Goal: Check status

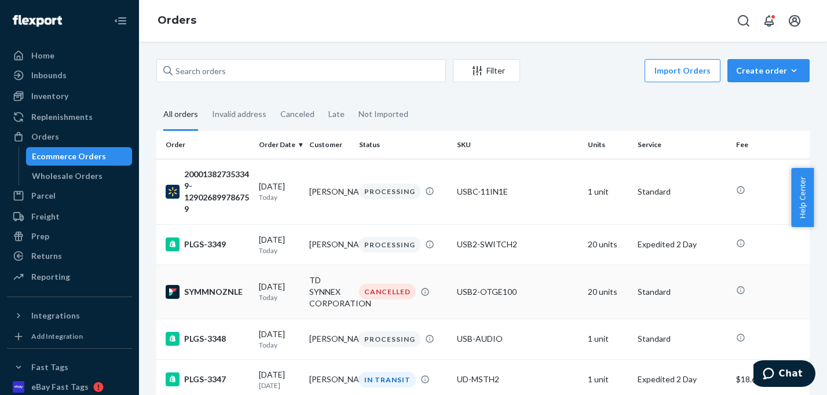
click at [219, 296] on div "SYMMNOZNLE" at bounding box center [208, 292] width 84 height 14
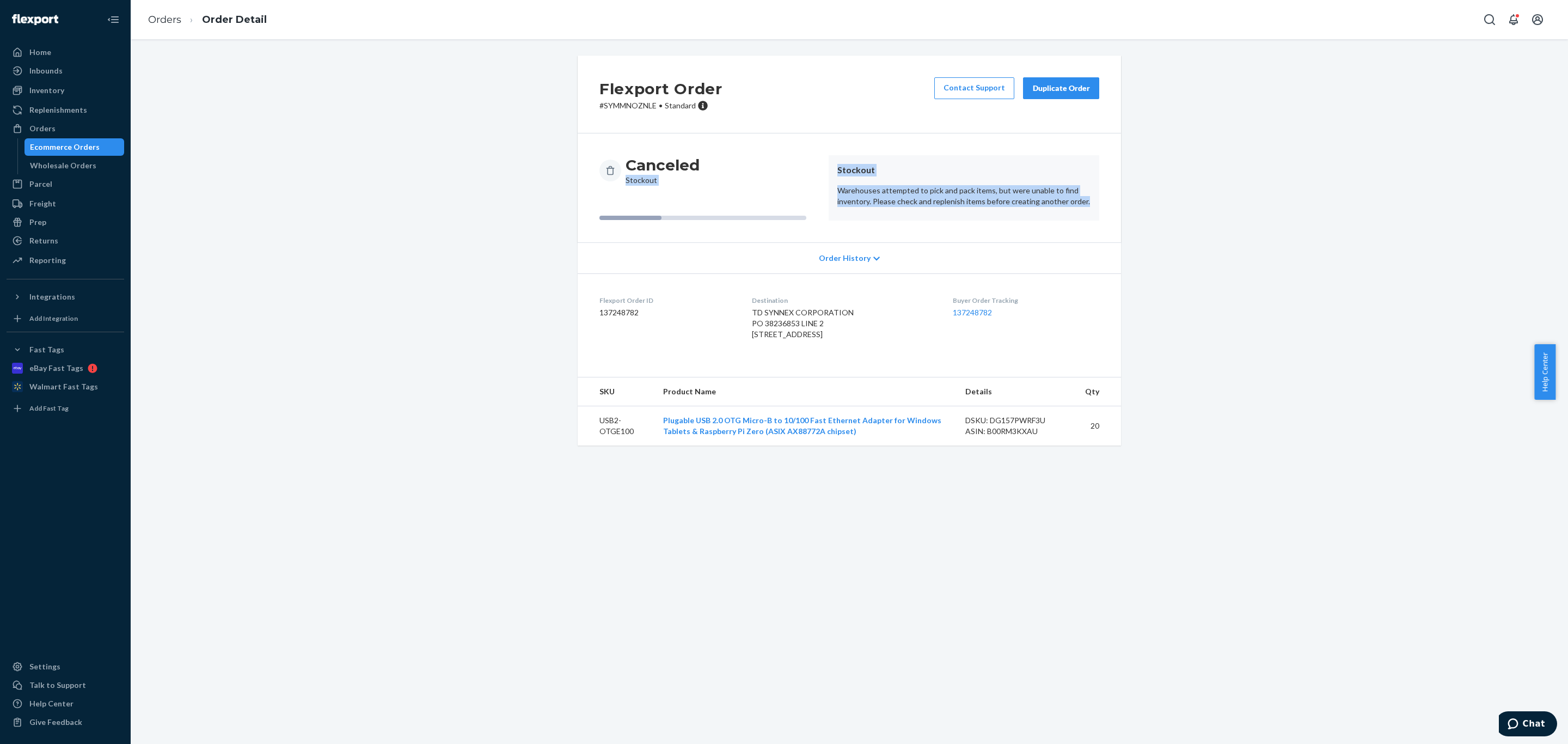
drag, startPoint x: 1079, startPoint y: 204, endPoint x: 816, endPoint y: 156, distance: 267.3
click at [765, 156] on div "Canceled Stockout Stockout Warehouses attempted to pick and pack items, but wer…" at bounding box center [848, 187] width 499 height 65
copy div "Stockout Stockout Warehouses attempted to pick and pack items, but were unable …"
drag, startPoint x: 649, startPoint y: 102, endPoint x: 594, endPoint y: 100, distance: 55.0
click at [599, 100] on p "# SYMMNOZNLE • Standard" at bounding box center [660, 105] width 123 height 11
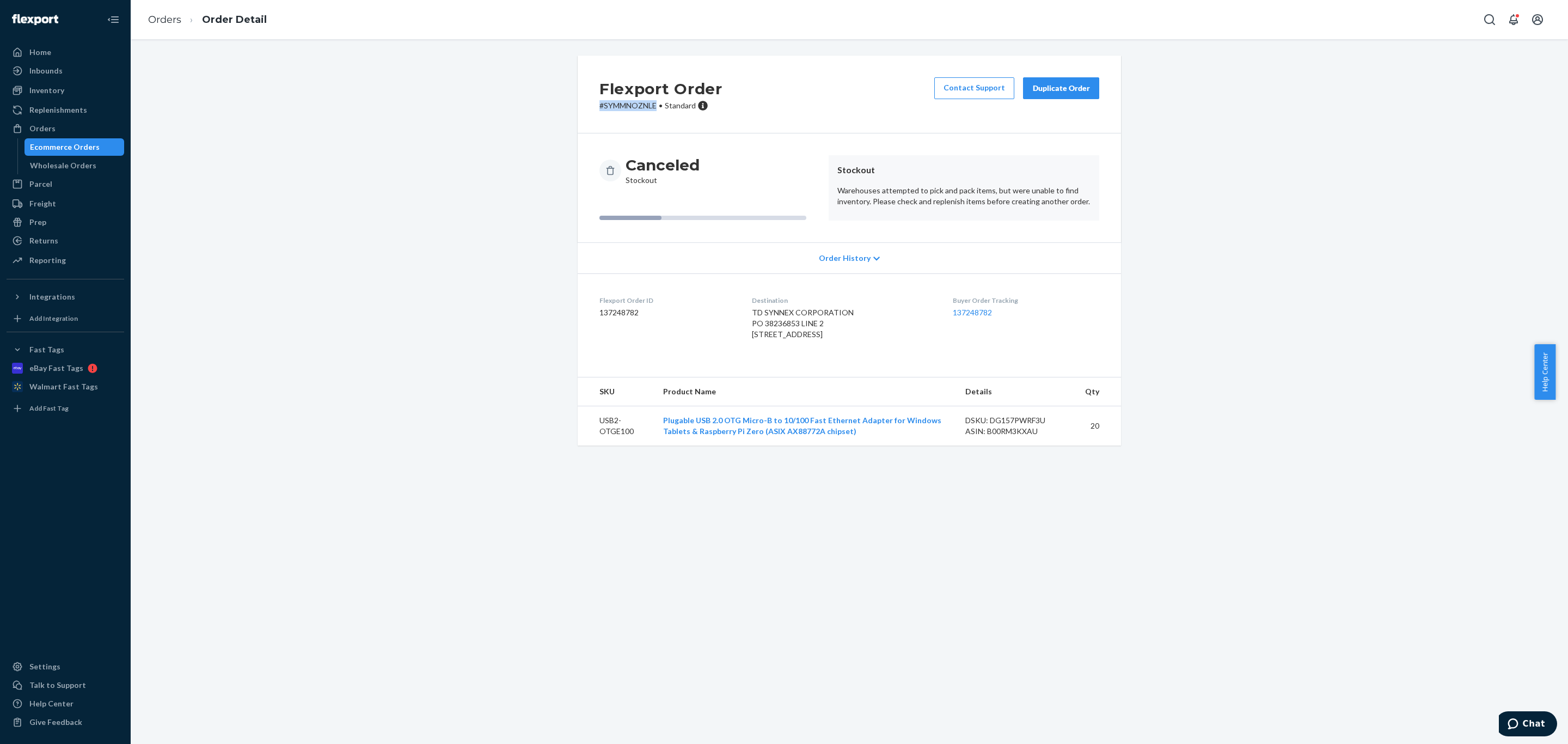
copy p "# SYMMNOZNLE"
